Goal: Information Seeking & Learning: Learn about a topic

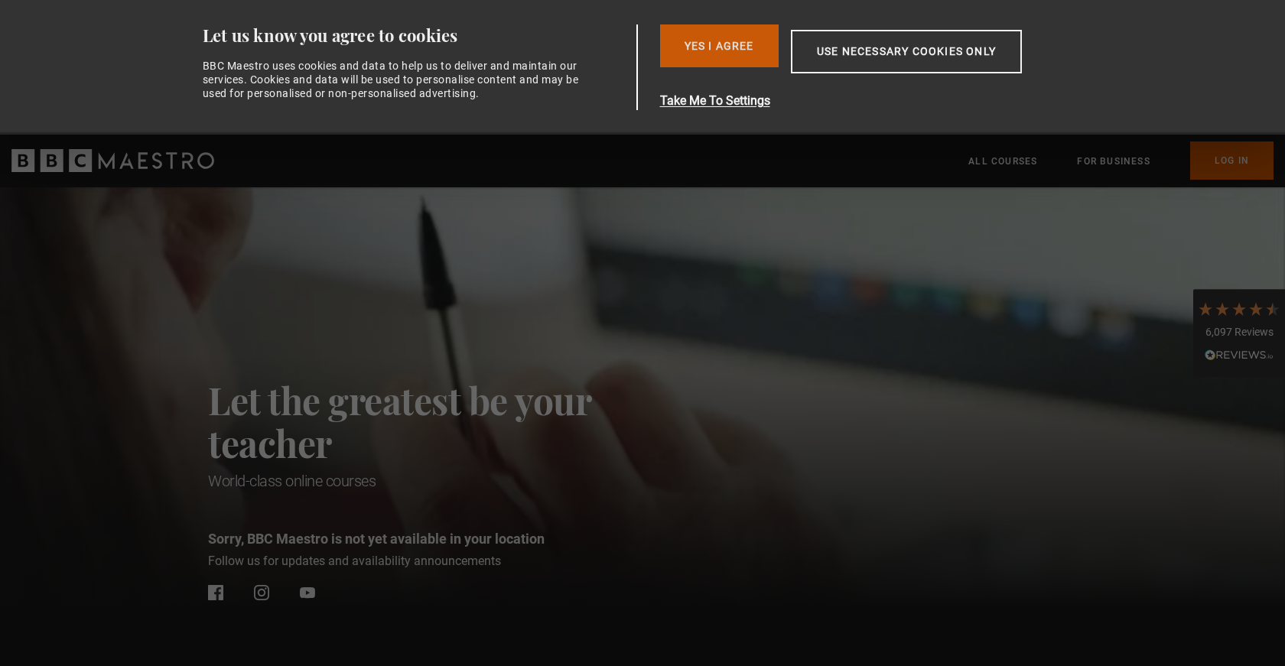
click at [678, 52] on button "Yes I Agree" at bounding box center [719, 45] width 119 height 43
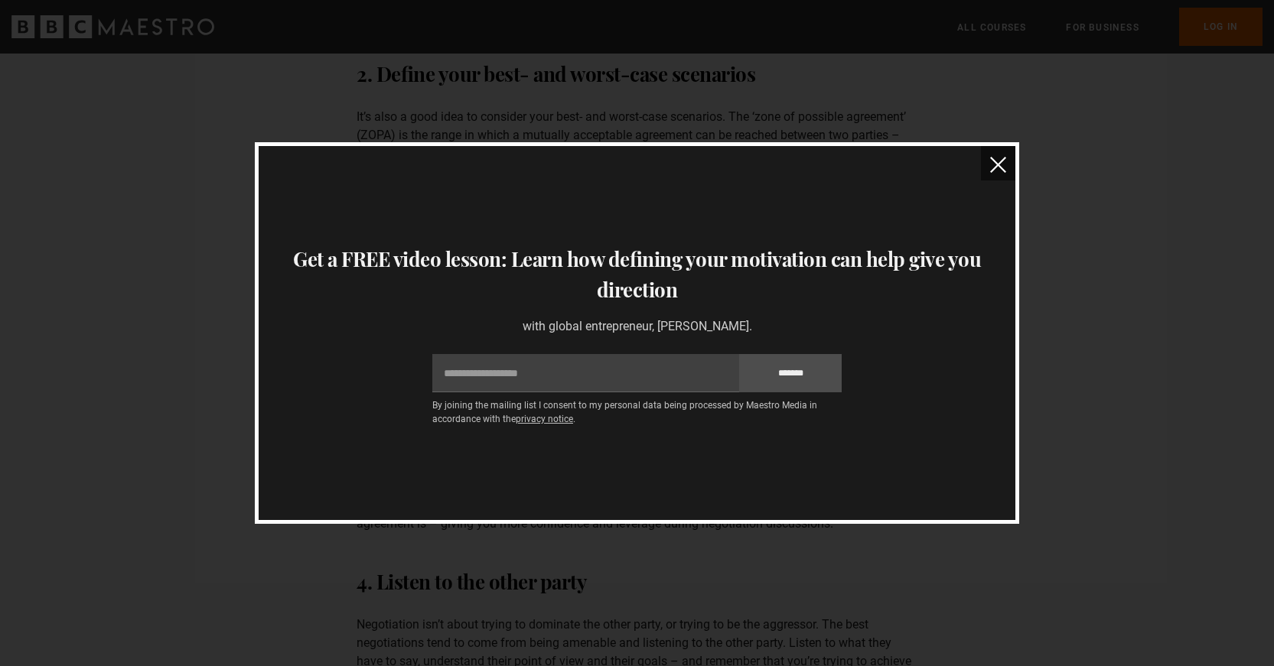
scroll to position [1377, 0]
click at [994, 169] on img "close" at bounding box center [998, 165] width 16 height 16
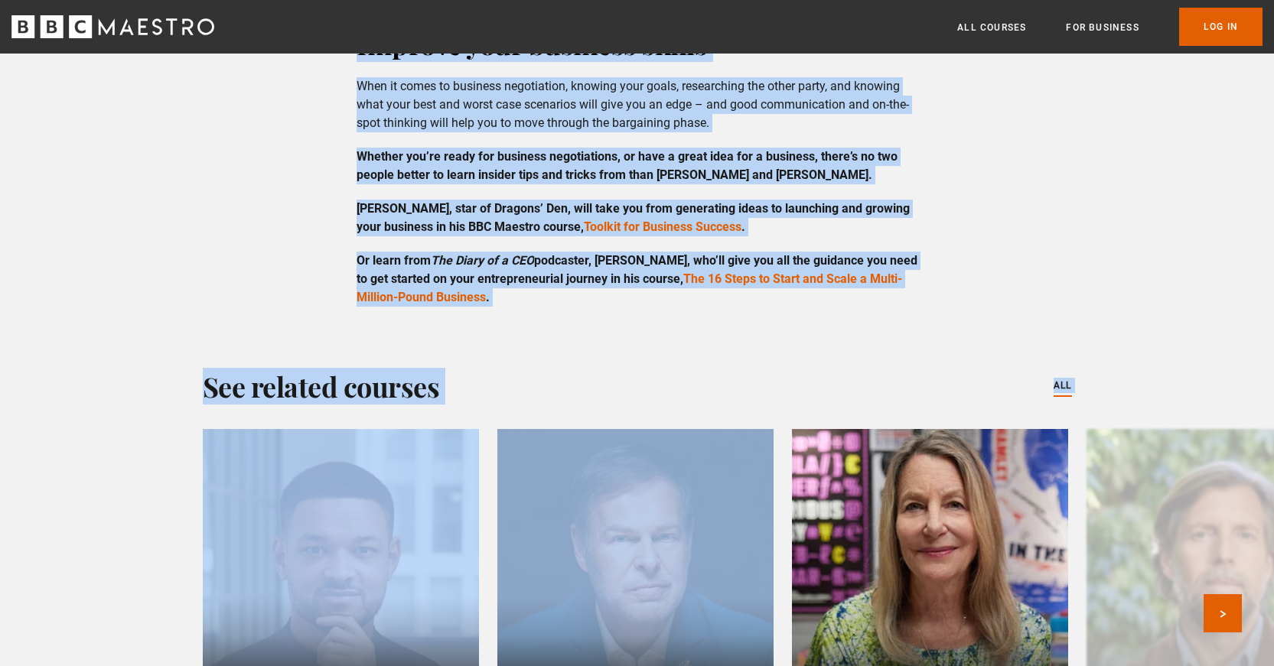
scroll to position [3155, 0]
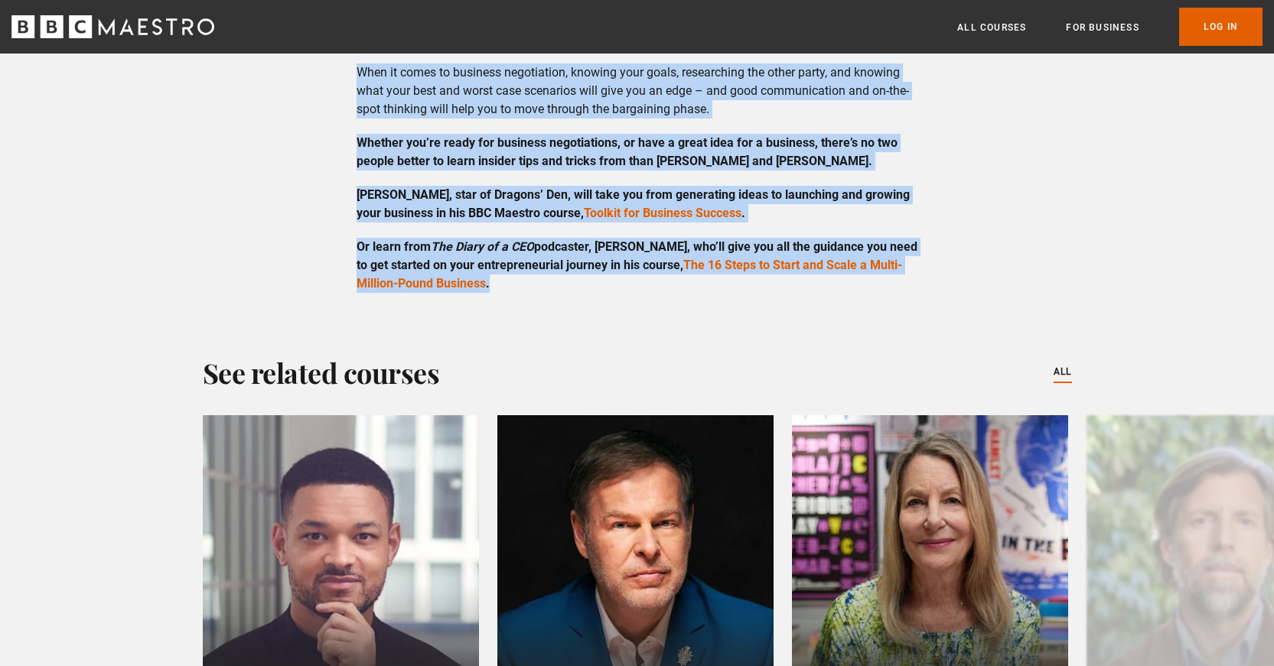
drag, startPoint x: 363, startPoint y: 292, endPoint x: 908, endPoint y: 292, distance: 544.6
drag, startPoint x: 874, startPoint y: 265, endPoint x: 978, endPoint y: 255, distance: 105.3
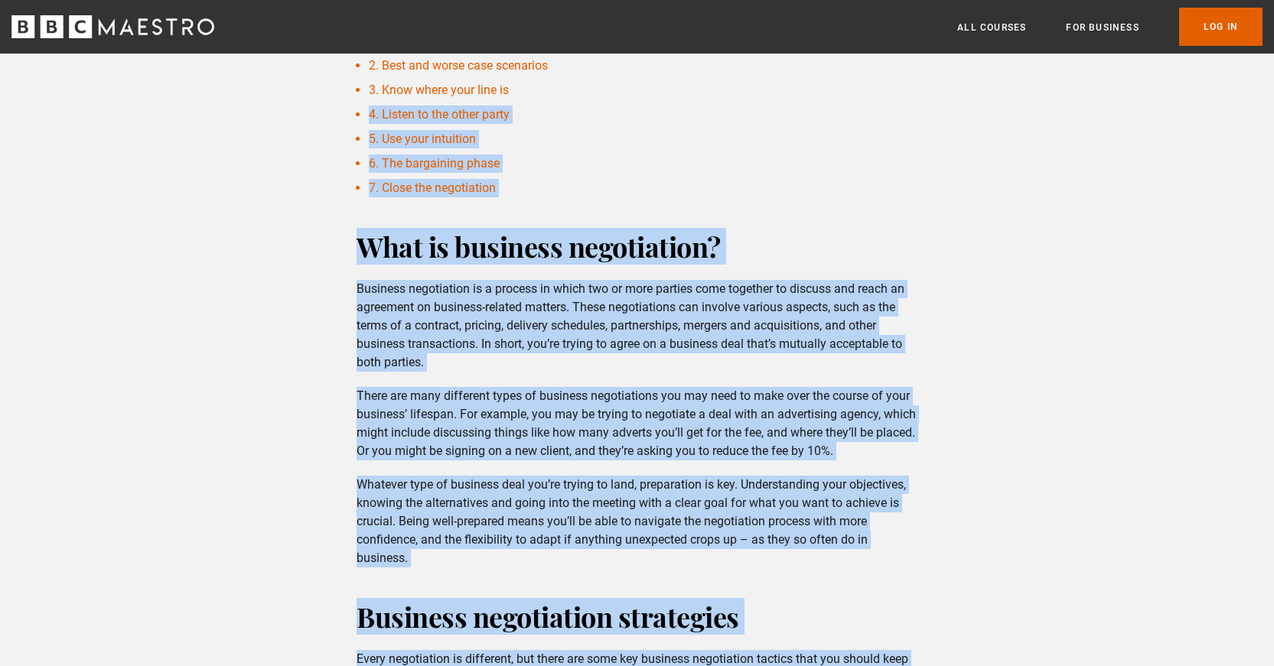
scroll to position [571, 0]
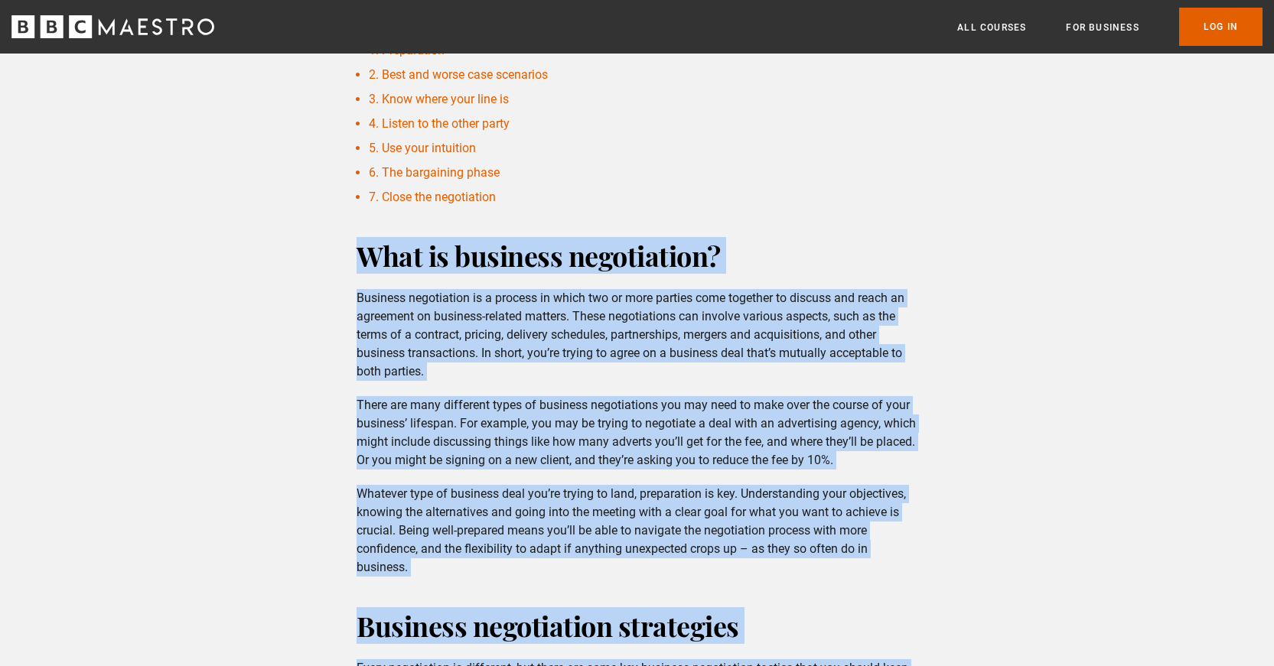
drag, startPoint x: 502, startPoint y: 283, endPoint x: 328, endPoint y: 242, distance: 178.5
copy div "Lore ip dolorsit ametconsect? Adipisci elitseddoei te i utlabor et dolor mag al…"
click at [846, 237] on h2 "What is business negotiation?" at bounding box center [636, 255] width 561 height 37
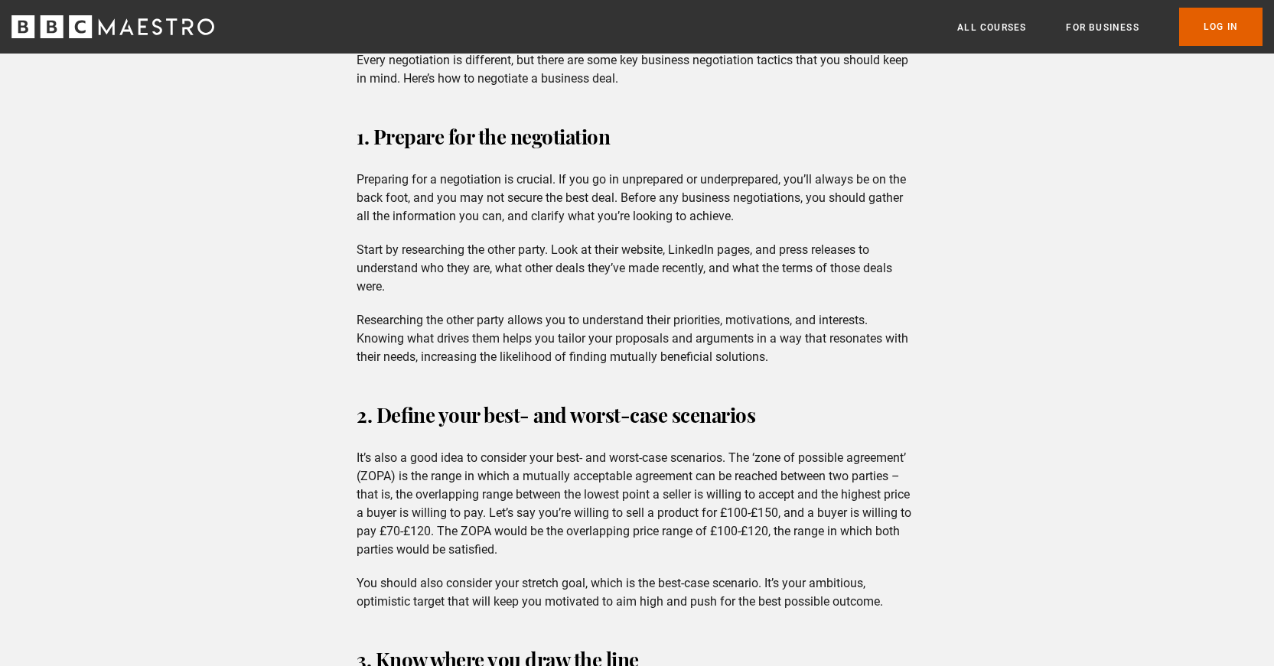
scroll to position [1183, 0]
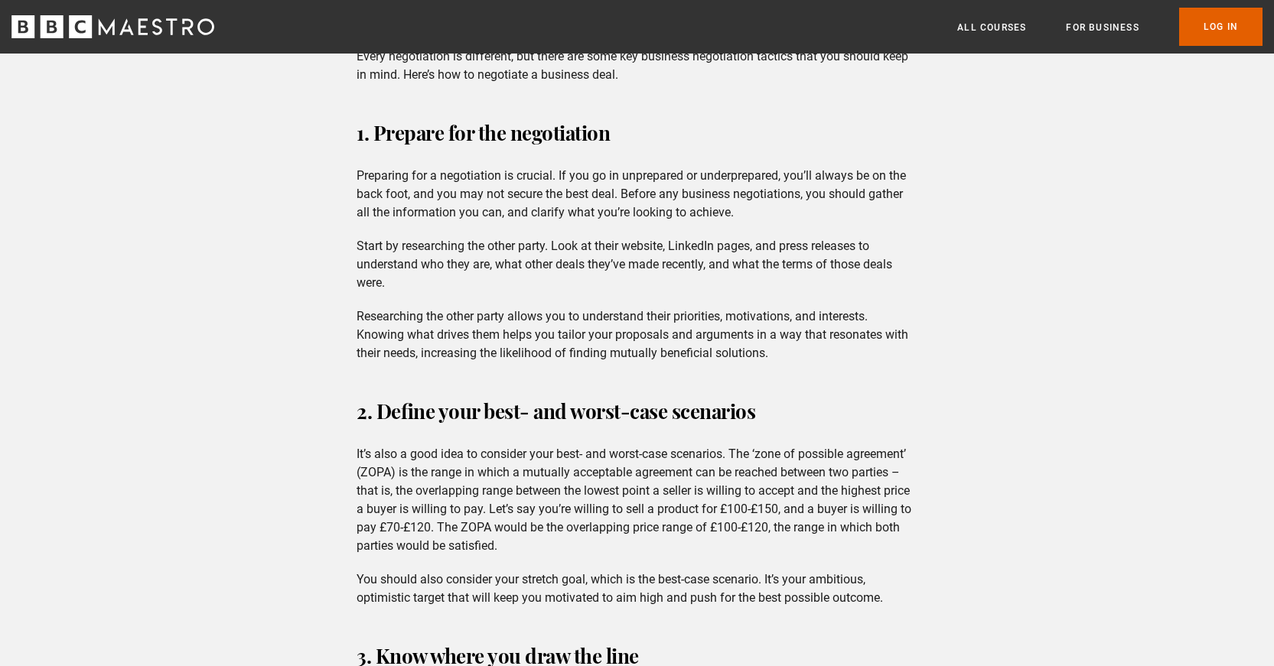
click at [356, 131] on div "1. Prepare for the negotiation Preparing for a negotiation is crucial. If you g…" at bounding box center [636, 239] width 585 height 248
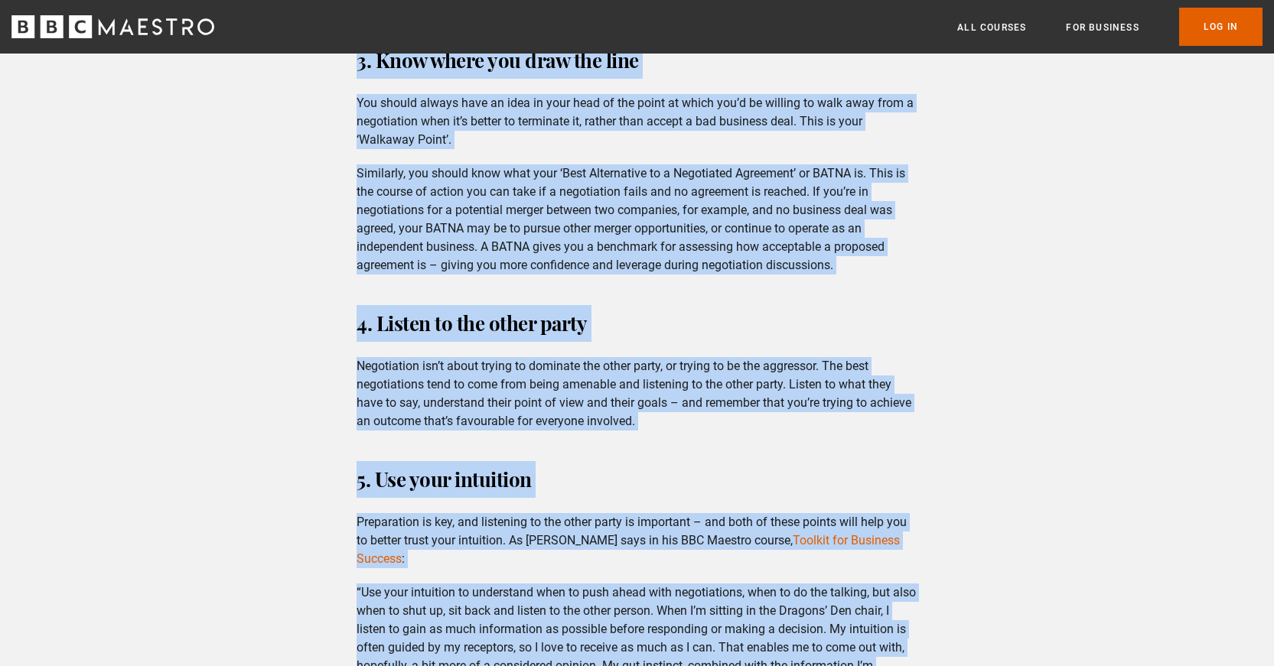
scroll to position [2046, 0]
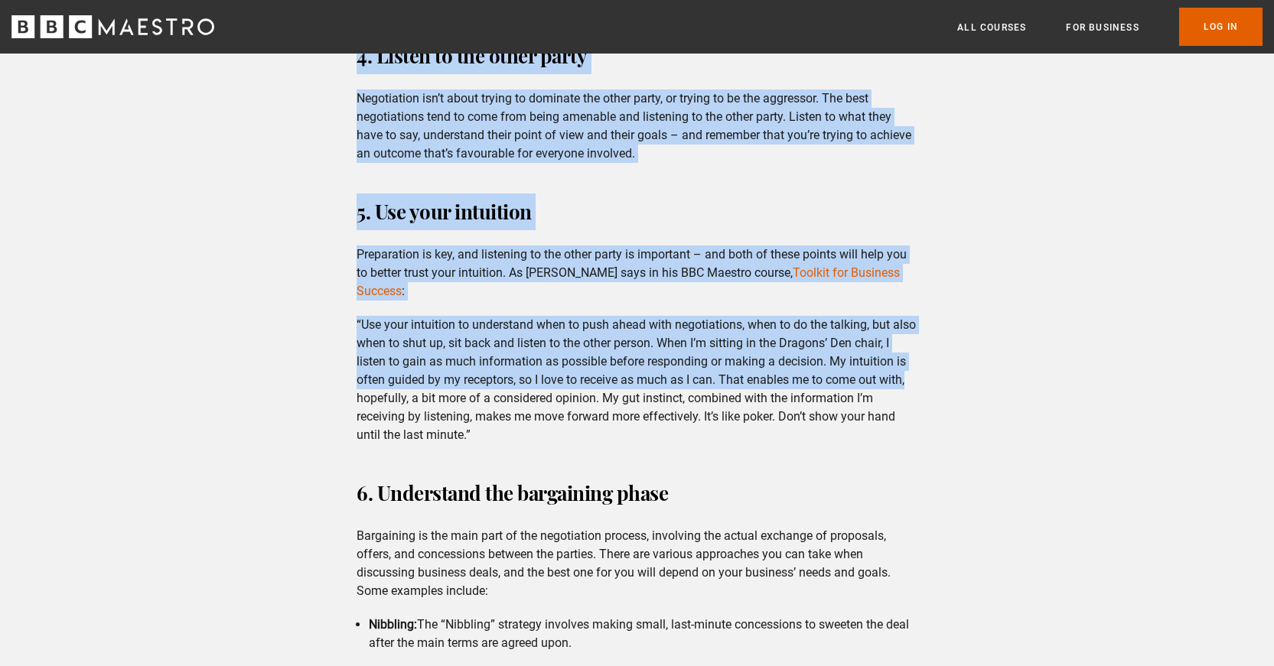
drag, startPoint x: 347, startPoint y: 171, endPoint x: 969, endPoint y: 378, distance: 655.5
click at [969, 378] on div "Whether you’re just starting out in business or are long-established, one of th…" at bounding box center [637, 205] width 1274 height 3519
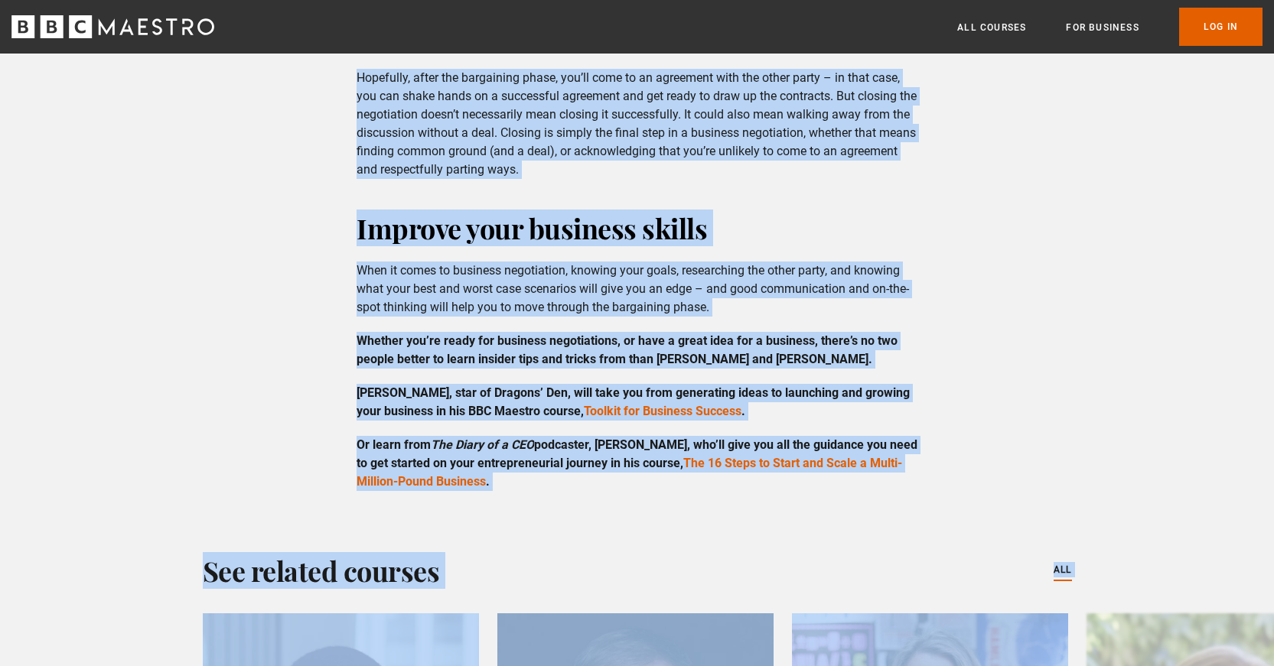
scroll to position [2963, 0]
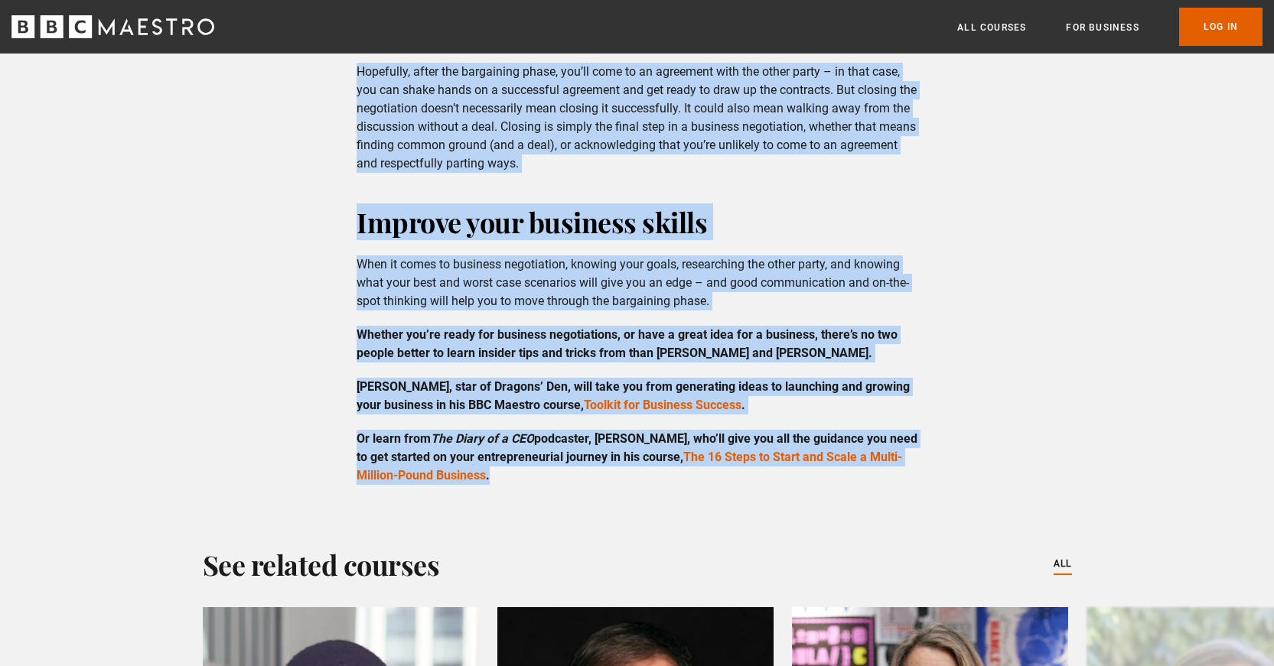
drag, startPoint x: 430, startPoint y: 295, endPoint x: 950, endPoint y: 470, distance: 549.1
copy div "Loremips dolorsitame consectetu Adipi elitseddoei te incididun, utl etdol mag a…"
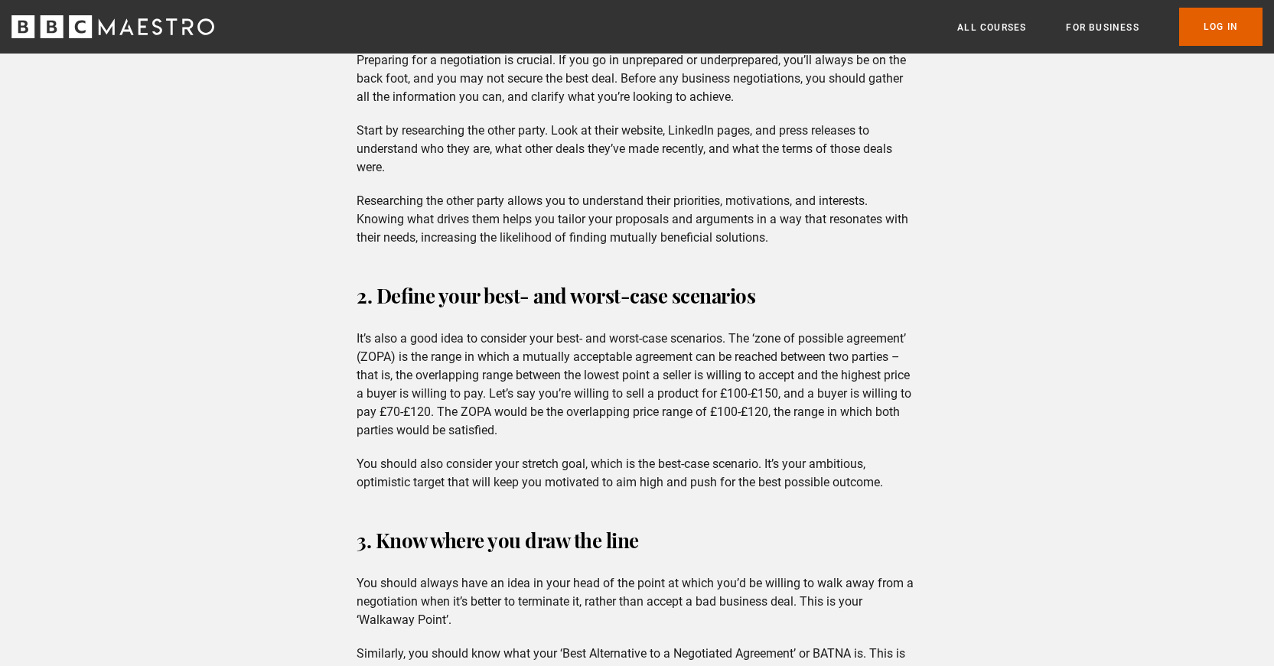
scroll to position [1281, 0]
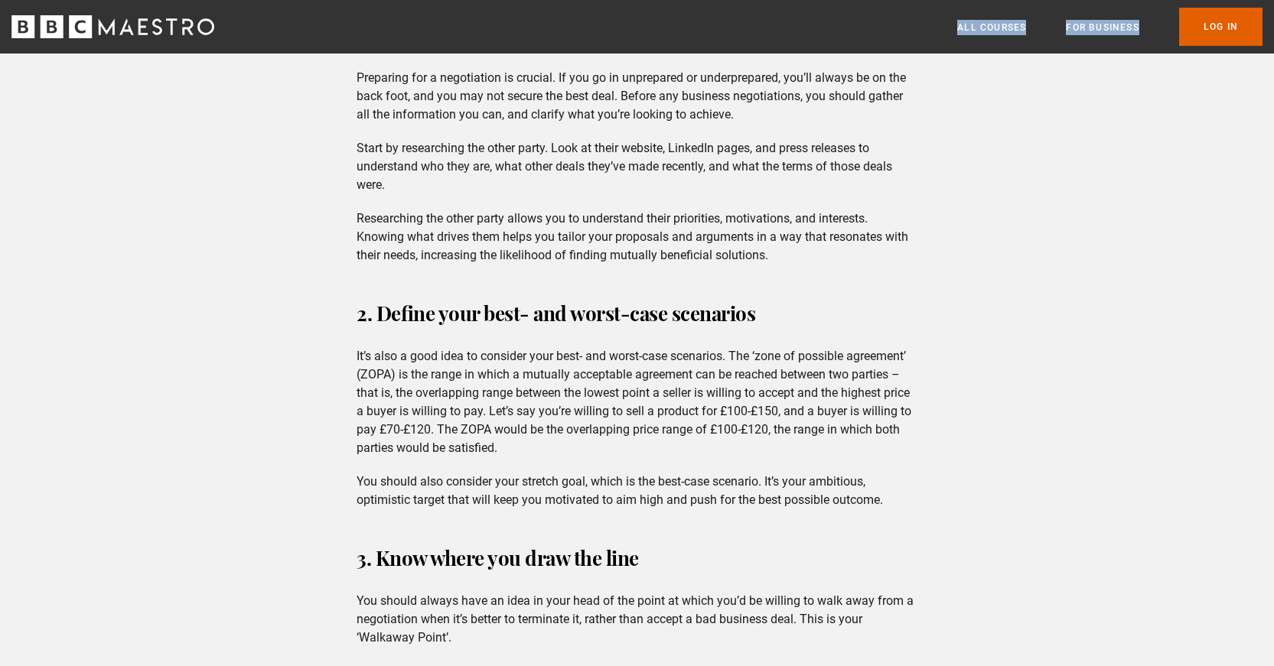
drag, startPoint x: 93, startPoint y: 13, endPoint x: 176, endPoint y: 63, distance: 97.1
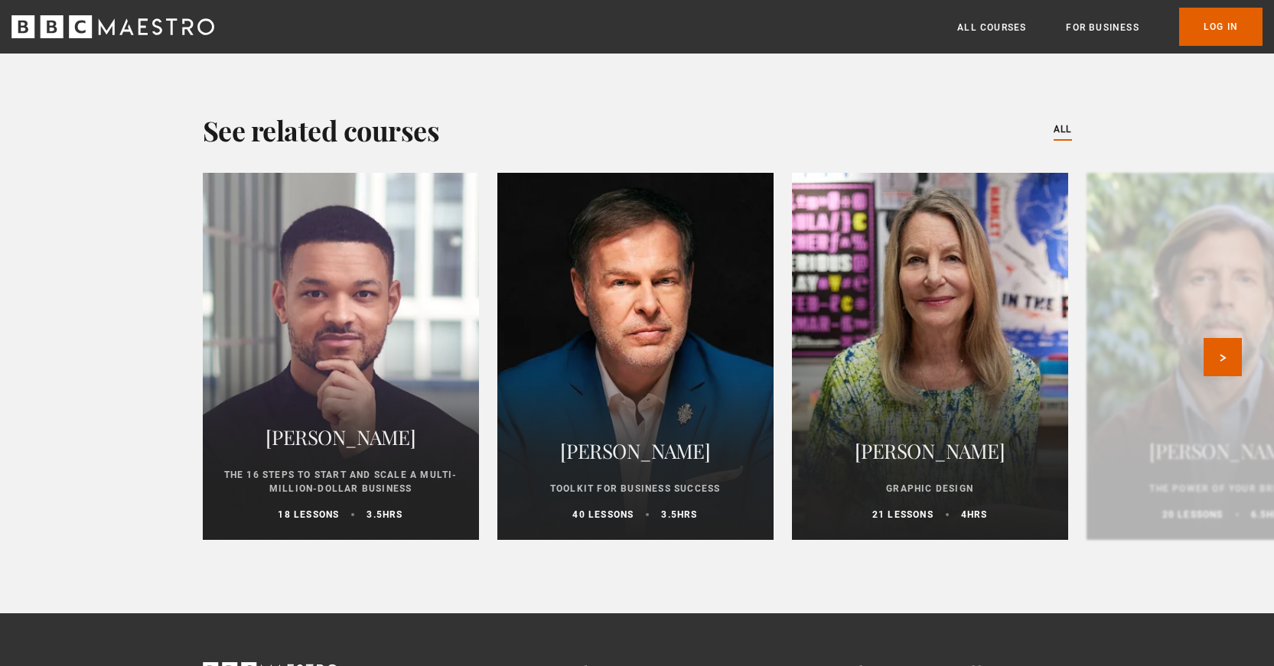
scroll to position [3422, 0]
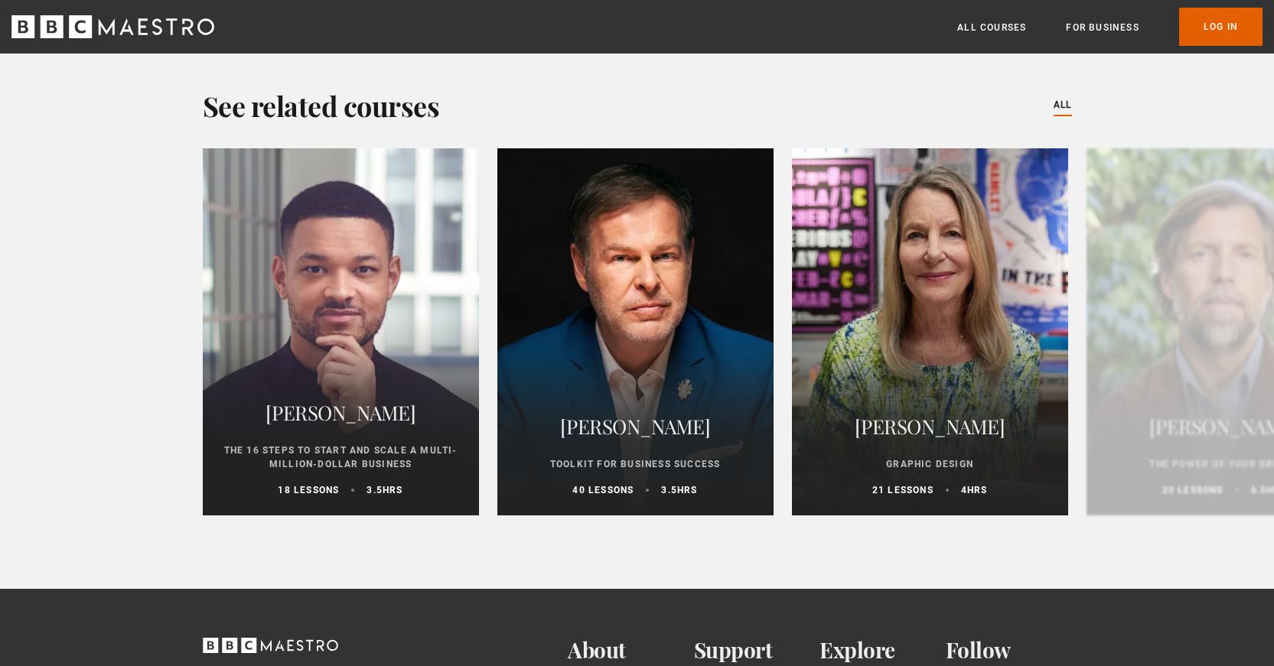
click at [88, 255] on div "[PERSON_NAME] The 16 Steps to Start and Scale a Multi-Million-Dollar Business 1…" at bounding box center [637, 344] width 1274 height 392
drag, startPoint x: 88, startPoint y: 255, endPoint x: 360, endPoint y: 565, distance: 412.6
click at [99, 264] on div "[PERSON_NAME] The 16 Steps to Start and Scale a Multi-Million-Dollar Business 1…" at bounding box center [637, 344] width 1274 height 392
drag, startPoint x: 139, startPoint y: 120, endPoint x: 135, endPoint y: 111, distance: 9.9
click at [139, 120] on div "See related courses All Courses [PERSON_NAME] The 16 Steps to Start and Scale a…" at bounding box center [637, 313] width 1274 height 453
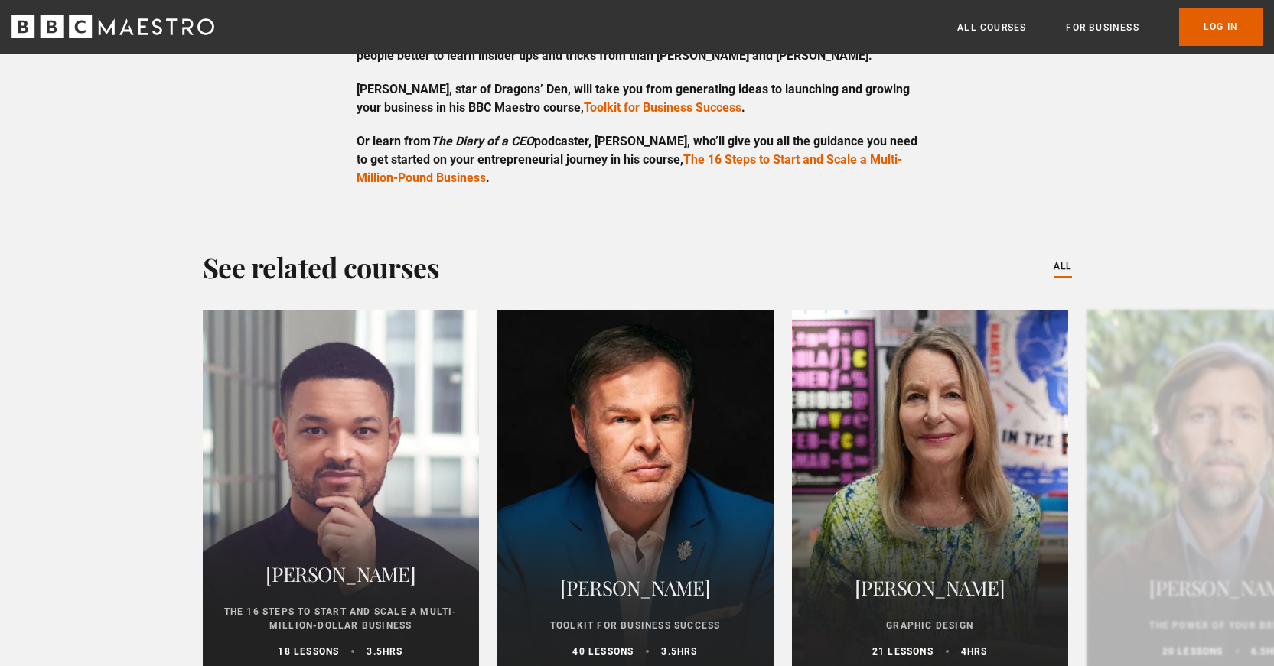
scroll to position [3317, 0]
